Goal: Ask a question

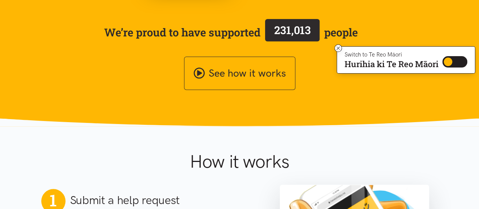
scroll to position [177, 0]
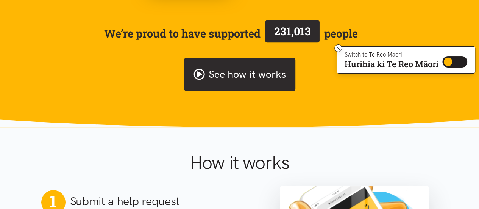
click at [244, 78] on link "See how it works" at bounding box center [239, 75] width 111 height 34
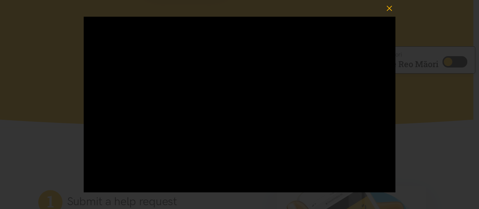
click at [390, 8] on icon "button" at bounding box center [389, 8] width 11 height 11
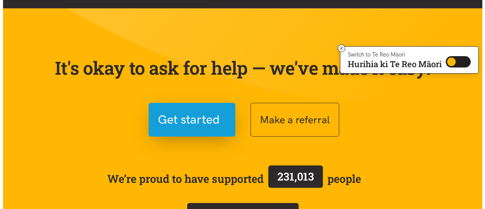
scroll to position [31, 0]
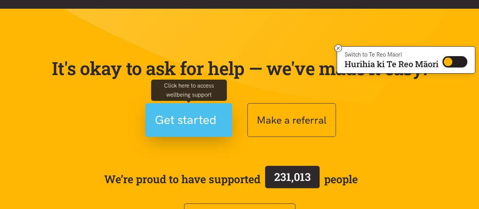
click at [196, 117] on span "Get started" at bounding box center [186, 119] width 62 height 19
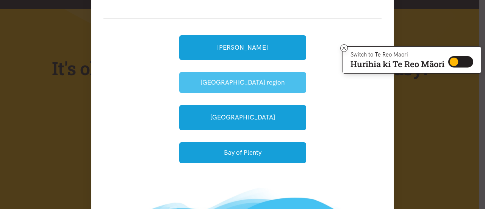
scroll to position [72, 0]
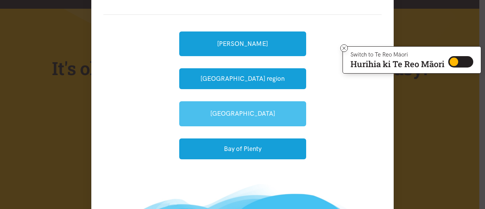
click at [222, 115] on link "[GEOGRAPHIC_DATA]" at bounding box center [242, 113] width 127 height 25
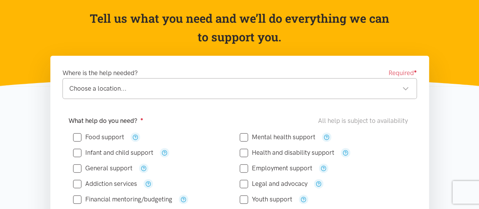
scroll to position [74, 0]
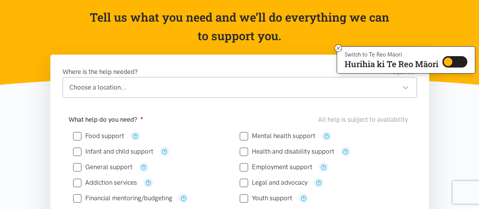
click at [392, 88] on div "Choose a location..." at bounding box center [239, 87] width 340 height 10
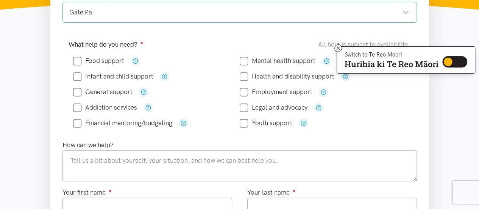
scroll to position [149, 0]
